Goal: Task Accomplishment & Management: Manage account settings

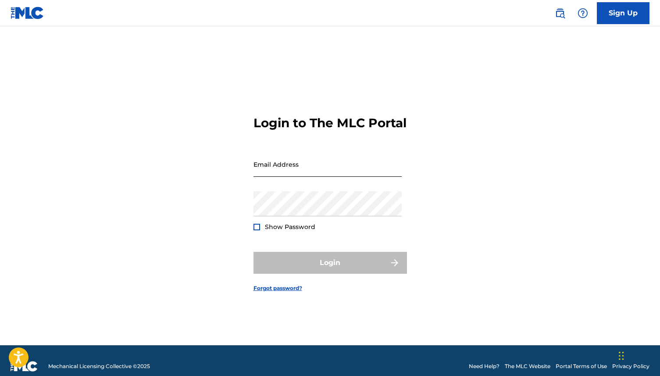
click at [301, 177] on input "Email Address" at bounding box center [327, 164] width 148 height 25
click at [278, 177] on input "Email Address" at bounding box center [327, 164] width 148 height 25
click at [275, 171] on input "Email Address" at bounding box center [327, 164] width 148 height 25
type input "[EMAIL_ADDRESS][DOMAIN_NAME]"
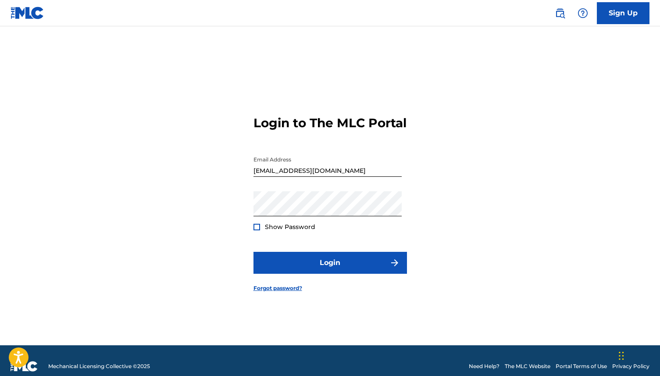
click at [252, 231] on div "Login to The MLC Portal Email Address [EMAIL_ADDRESS][DOMAIN_NAME] Password Sho…" at bounding box center [330, 196] width 614 height 297
click at [256, 230] on div at bounding box center [256, 227] width 7 height 7
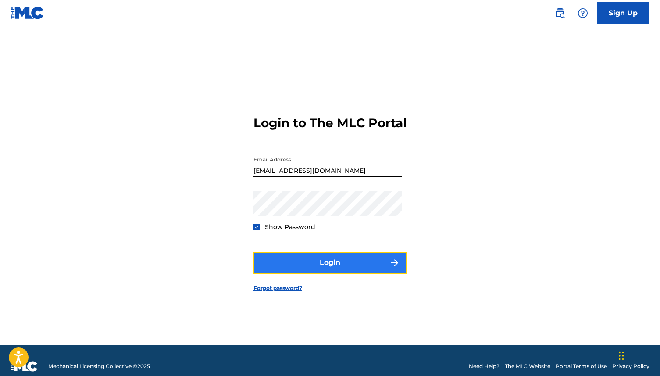
click at [288, 270] on button "Login" at bounding box center [329, 263] width 153 height 22
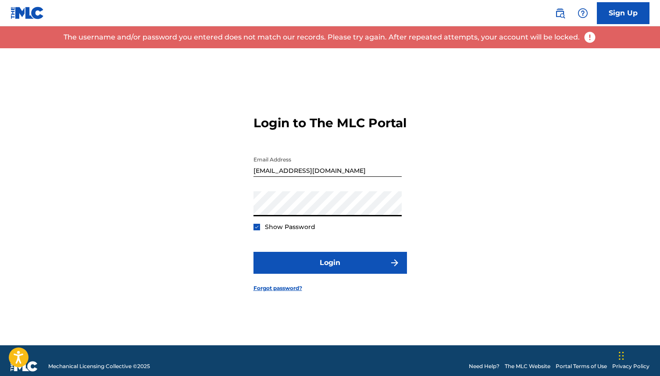
click at [253, 252] on button "Login" at bounding box center [329, 263] width 153 height 22
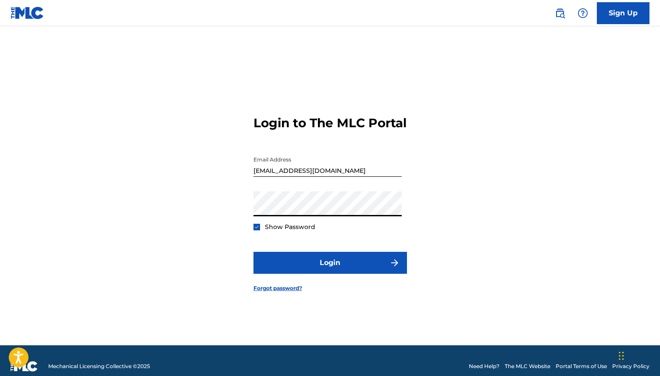
click at [253, 252] on button "Login" at bounding box center [329, 263] width 153 height 22
click at [274, 300] on form "Login to The MLC Portal Email Address [EMAIL_ADDRESS][DOMAIN_NAME] Password Sho…" at bounding box center [329, 196] width 153 height 297
click at [275, 292] on link "Forgot password?" at bounding box center [277, 288] width 49 height 8
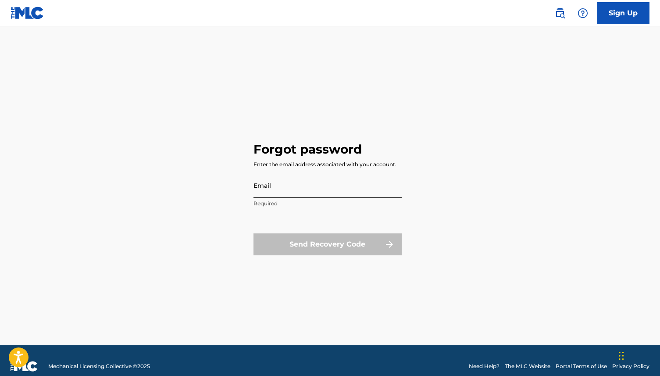
click at [287, 190] on input "Email" at bounding box center [327, 185] width 148 height 25
type input "[EMAIL_ADDRESS][DOMAIN_NAME]"
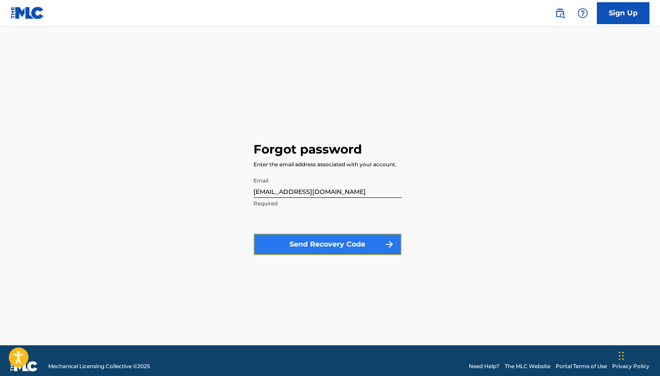
click at [332, 236] on button "Send Recovery Code" at bounding box center [327, 244] width 148 height 22
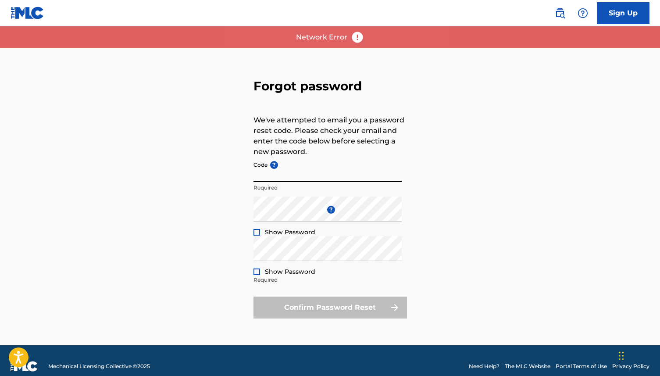
click at [280, 178] on input "Code ?" at bounding box center [327, 169] width 148 height 25
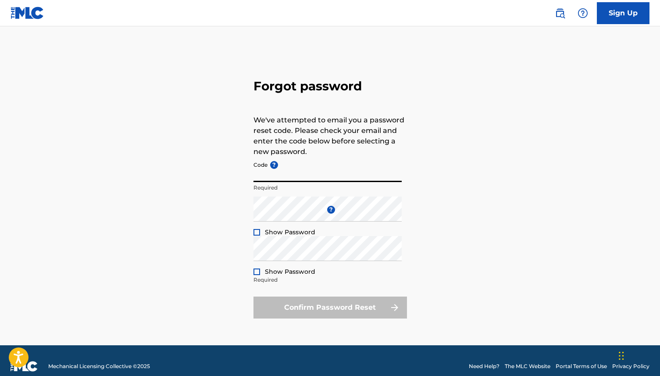
click at [288, 174] on input "Code ?" at bounding box center [327, 169] width 148 height 25
